Goal: Task Accomplishment & Management: Manage account settings

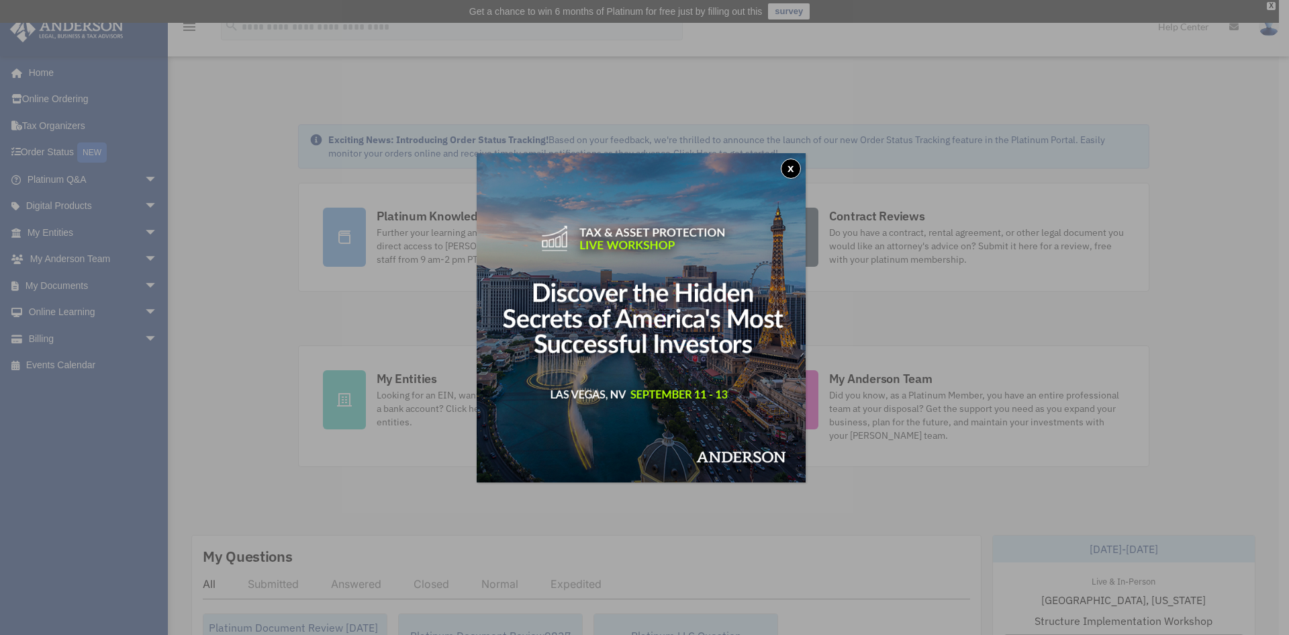
click at [48, 342] on div "x" at bounding box center [644, 317] width 1289 height 635
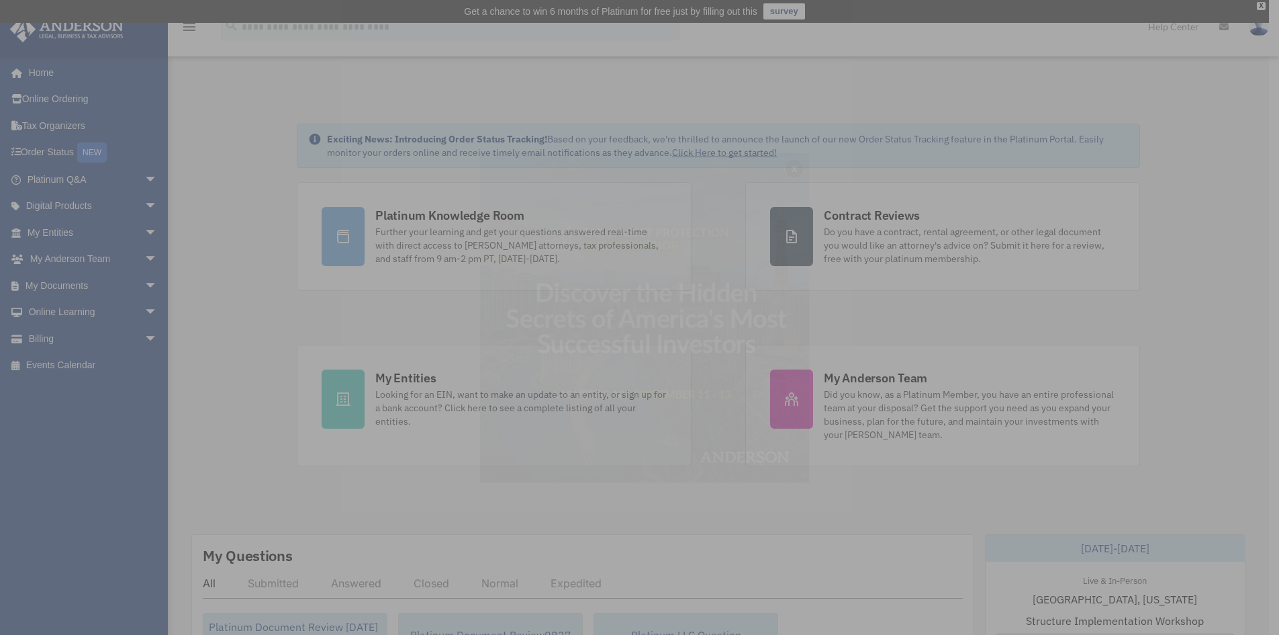
click at [48, 342] on div "x" at bounding box center [639, 317] width 1279 height 635
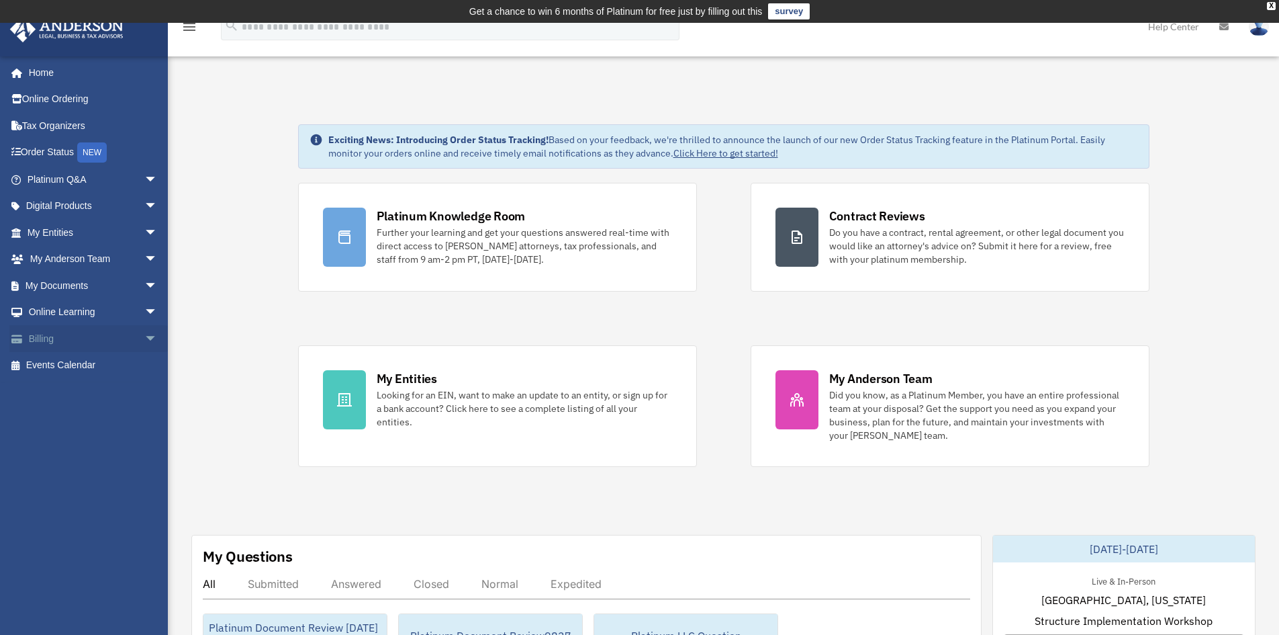
click at [51, 335] on link "Billing arrow_drop_down" at bounding box center [93, 338] width 169 height 27
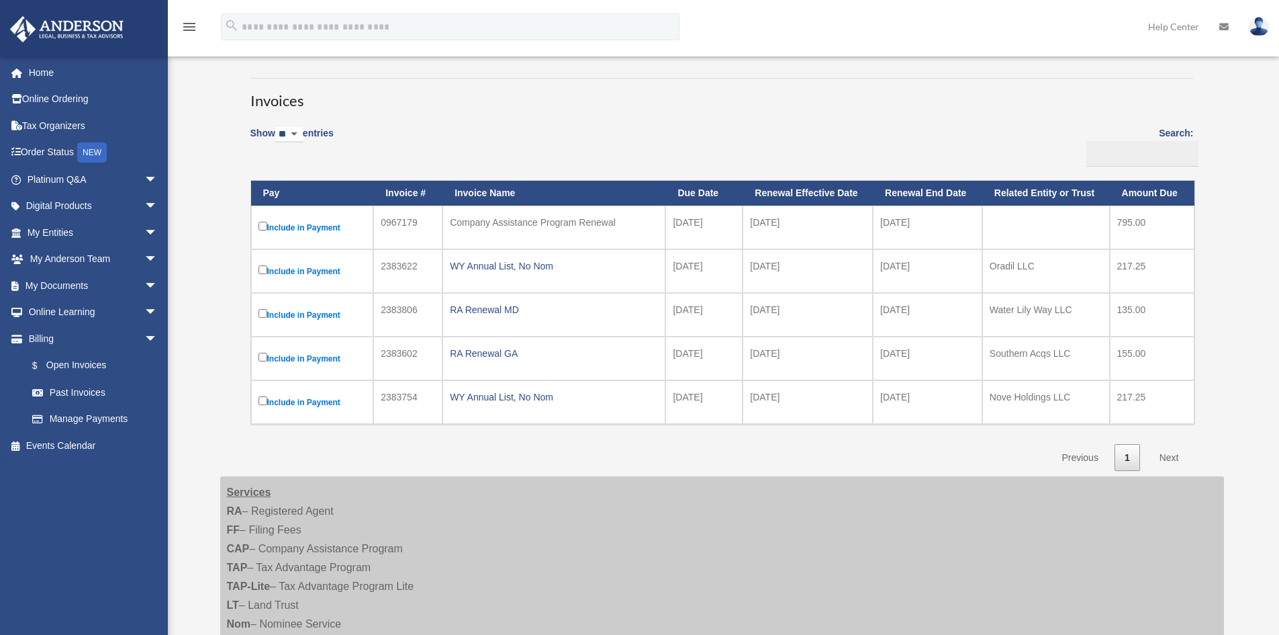
scroll to position [97, 0]
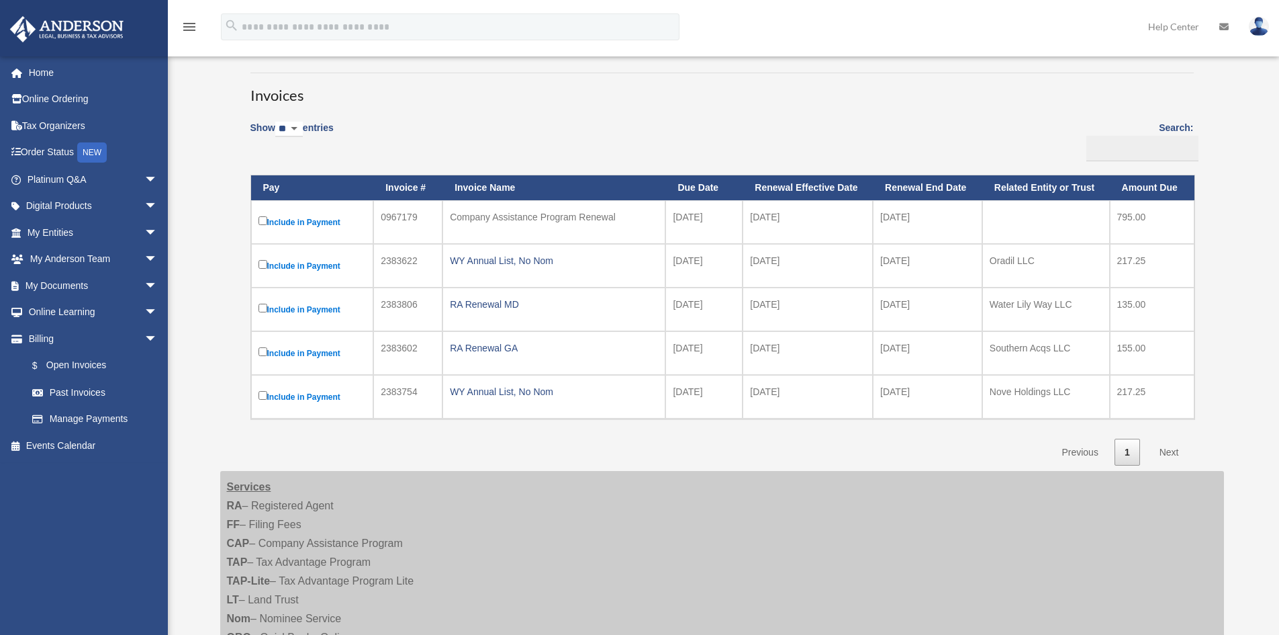
drag, startPoint x: 1277, startPoint y: 297, endPoint x: 1278, endPoint y: 308, distance: 10.1
click at [1278, 308] on div "Open Invoices [EMAIL_ADDRESS][DOMAIN_NAME] Sign Out [EMAIL_ADDRESS][DOMAIN_NAME…" at bounding box center [639, 369] width 1279 height 787
drag, startPoint x: 1280, startPoint y: 299, endPoint x: 1282, endPoint y: 353, distance: 53.8
click at [1278, 356] on html "X Get a chance to win 6 months of Platinum for free just by filling out this su…" at bounding box center [639, 485] width 1279 height 1164
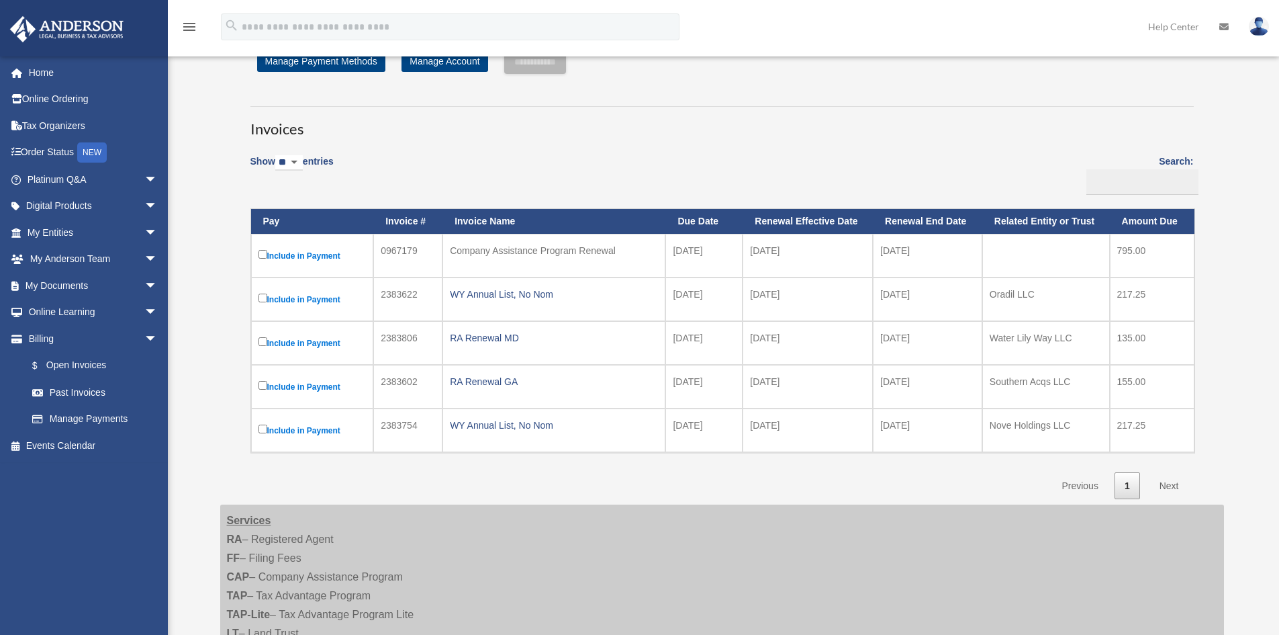
scroll to position [0, 0]
